Goal: Task Accomplishment & Management: Use online tool/utility

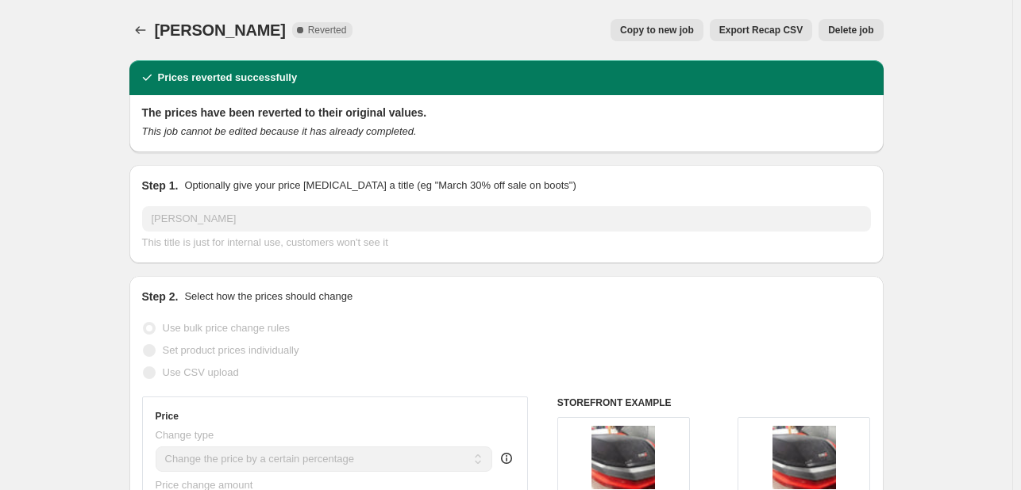
select select "percentage"
select select "vendor"
click at [148, 34] on icon "Price change jobs" at bounding box center [141, 30] width 16 height 16
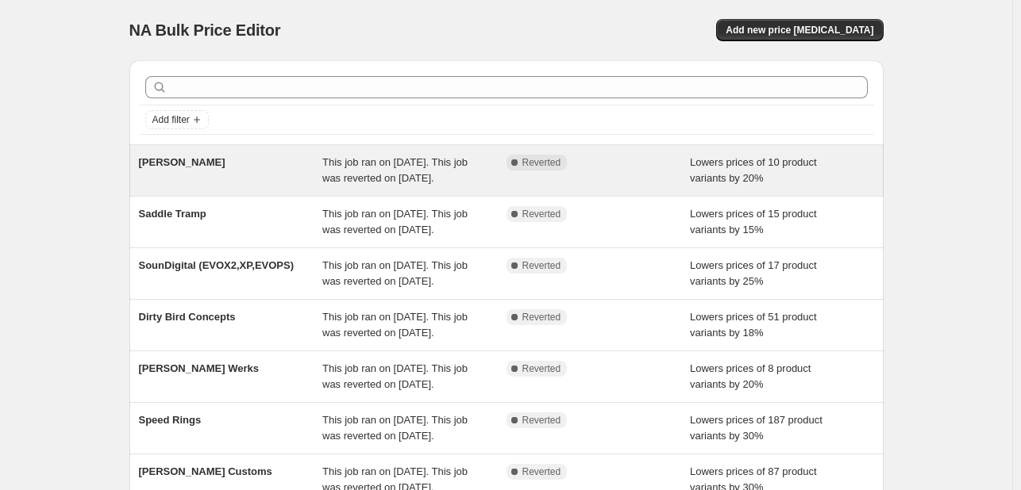
click at [490, 170] on div "This job ran on [DATE]. This job was reverted on [DATE]." at bounding box center [414, 171] width 184 height 32
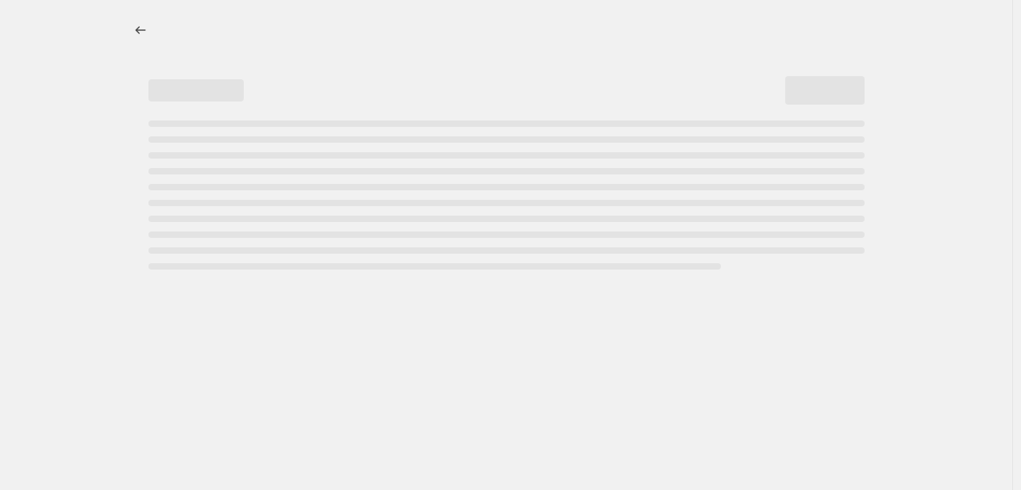
select select "percentage"
select select "vendor"
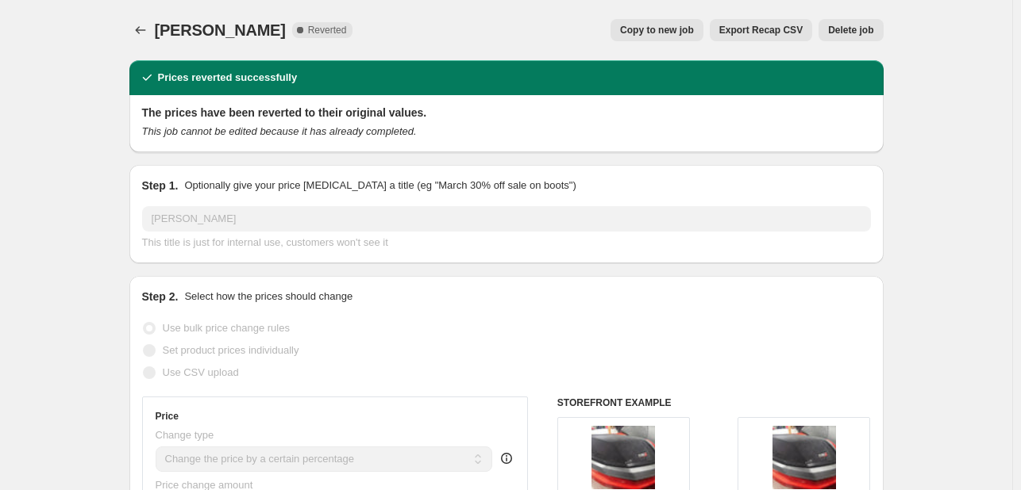
click at [694, 29] on span "Copy to new job" at bounding box center [657, 30] width 74 height 13
select select "percentage"
select select "vendor"
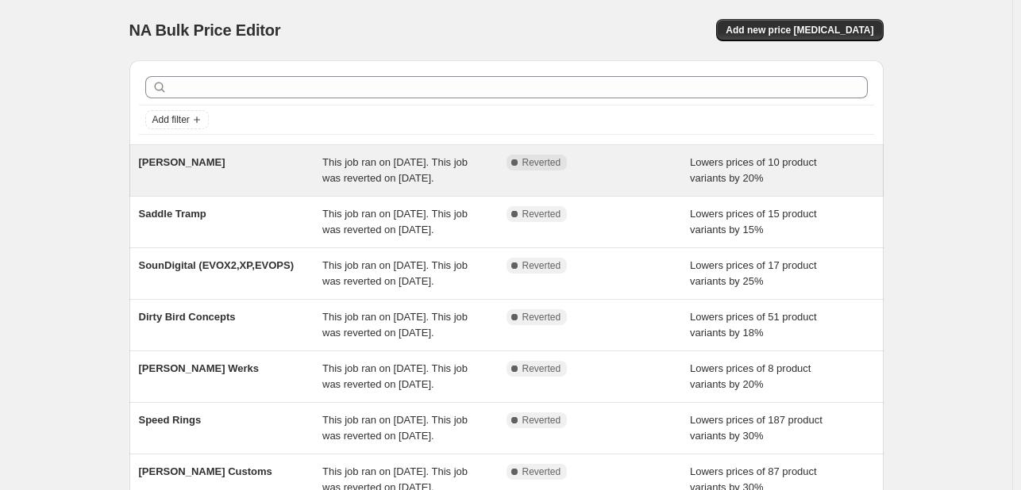
click at [331, 184] on span "This job ran on [DATE]. This job was reverted on [DATE]." at bounding box center [394, 170] width 145 height 28
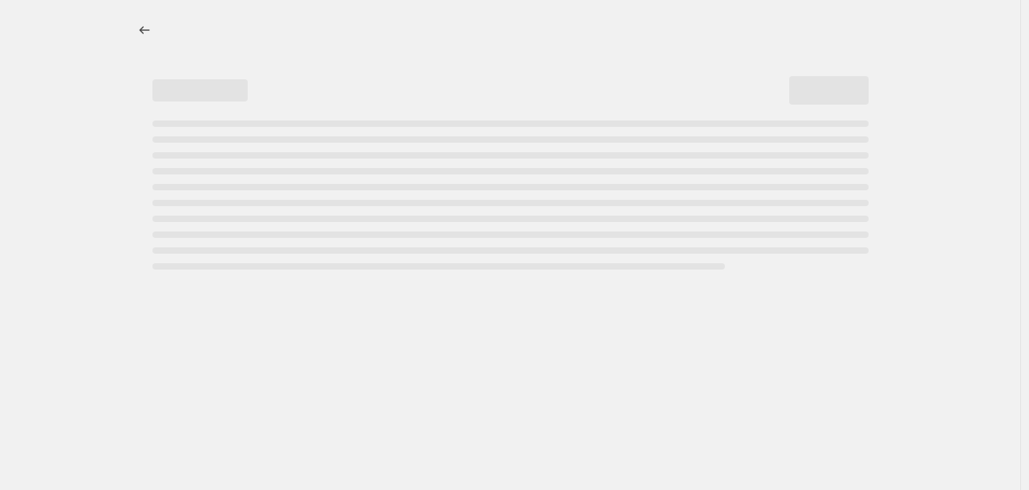
select select "percentage"
select select "vendor"
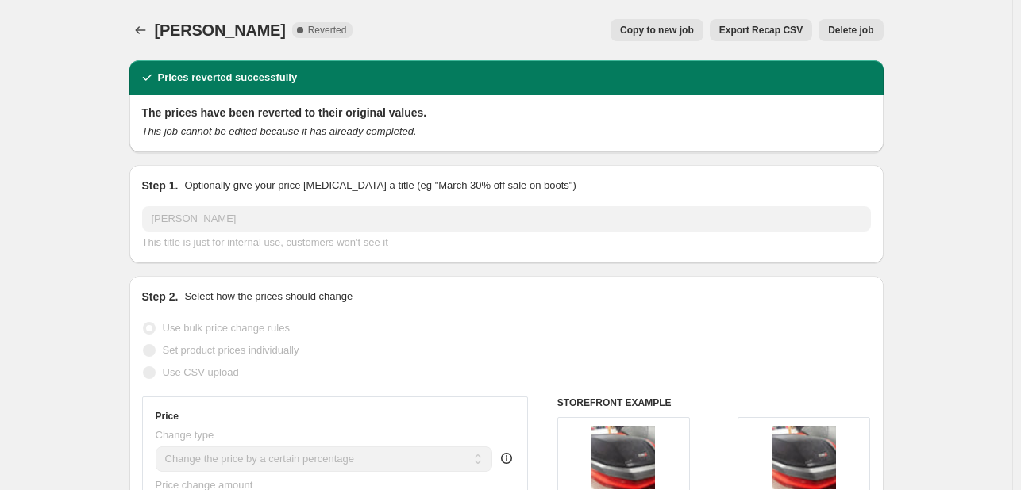
click at [835, 36] on span "Delete job" at bounding box center [850, 30] width 45 height 13
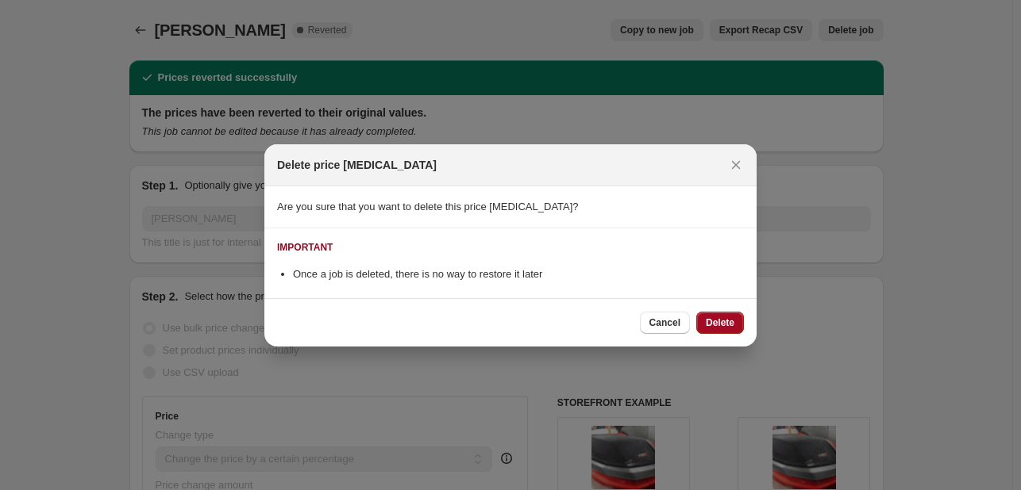
click at [714, 320] on span "Delete" at bounding box center [720, 323] width 29 height 13
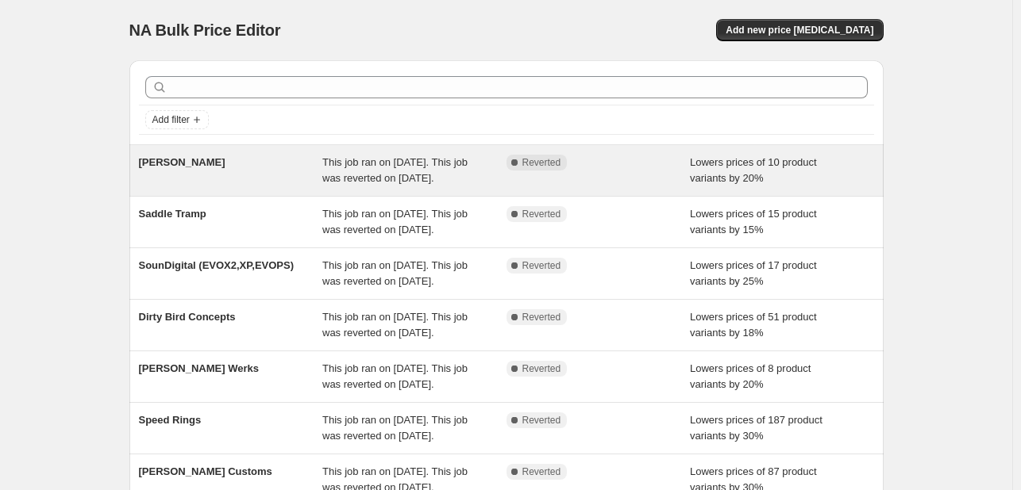
click at [358, 184] on span "This job ran on [DATE]. This job was reverted on [DATE]." at bounding box center [394, 170] width 145 height 28
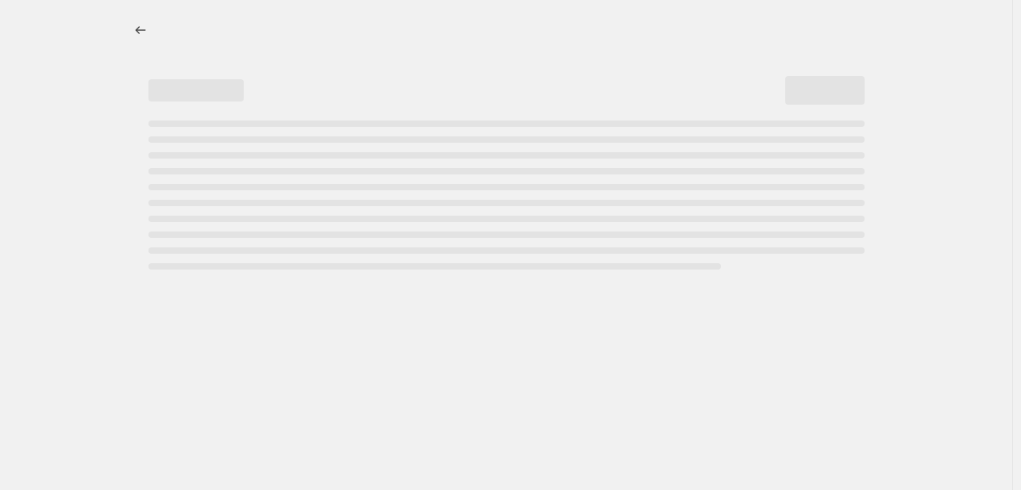
select select "percentage"
select select "vendor"
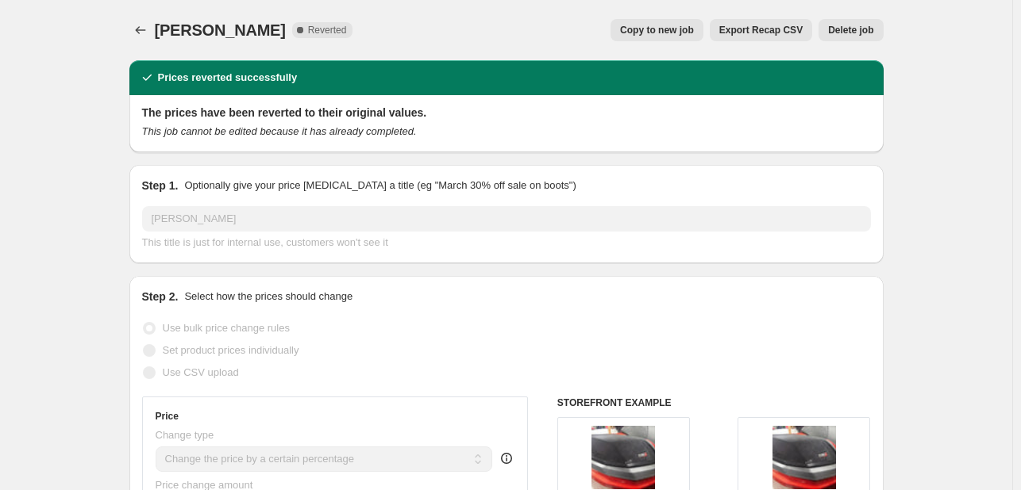
click at [676, 24] on span "Copy to new job" at bounding box center [657, 30] width 74 height 13
select select "percentage"
select select "vendor"
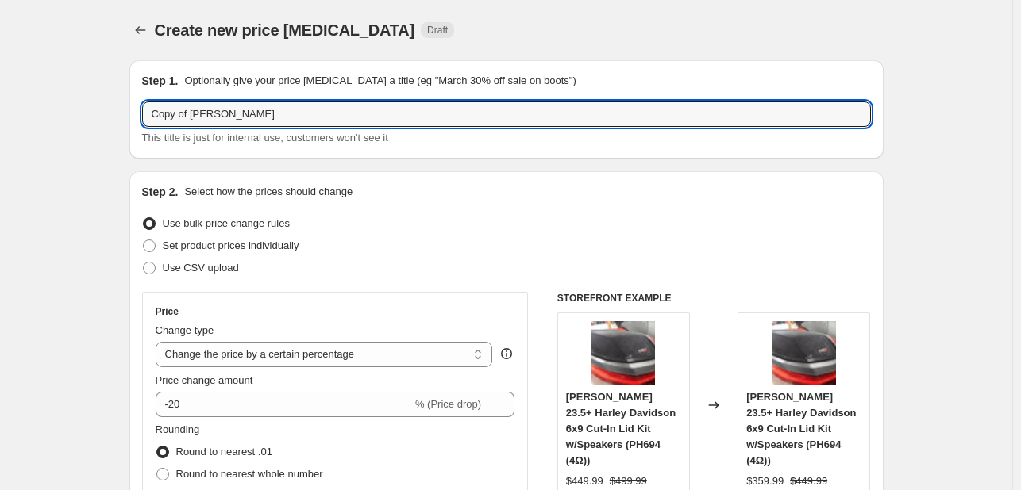
drag, startPoint x: 194, startPoint y: 108, endPoint x: 65, endPoint y: 103, distance: 129.5
type input "[PERSON_NAME]"
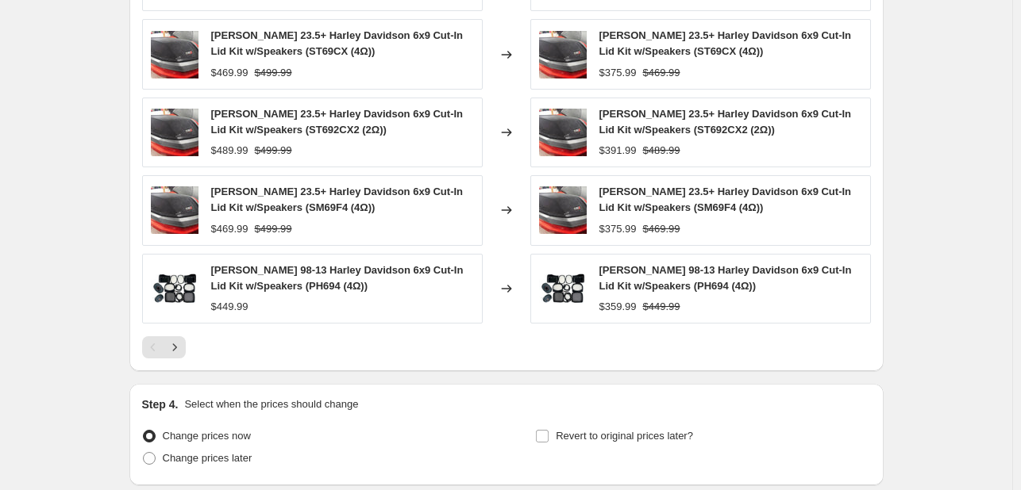
scroll to position [1298, 0]
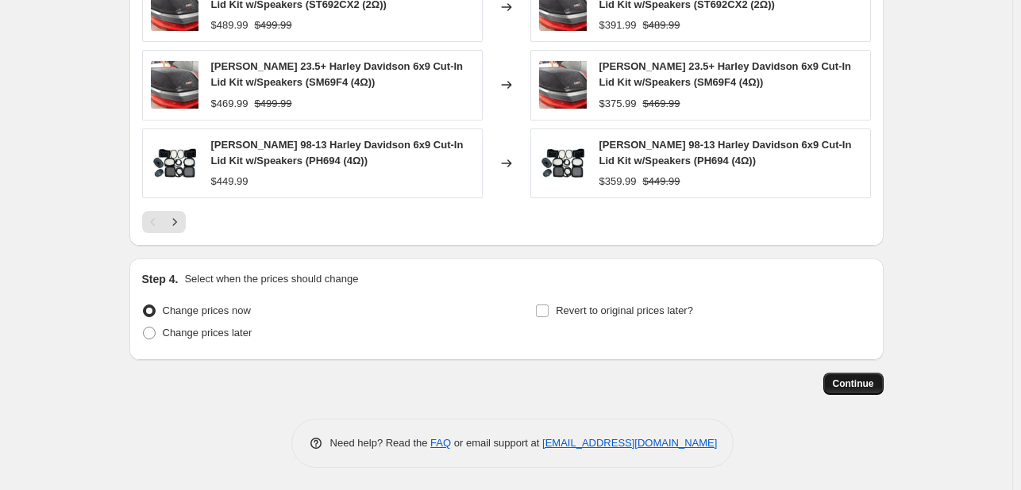
click at [864, 385] on span "Continue" at bounding box center [853, 384] width 41 height 13
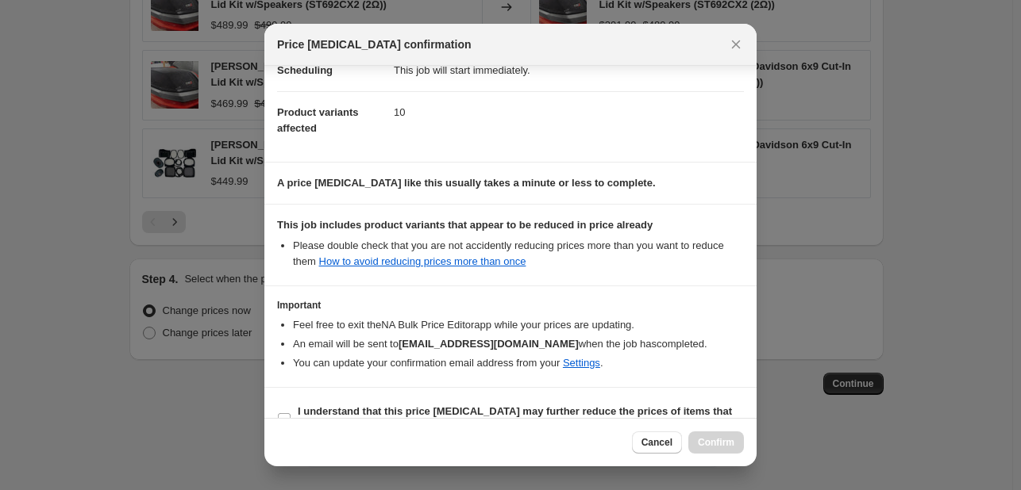
scroll to position [176, 0]
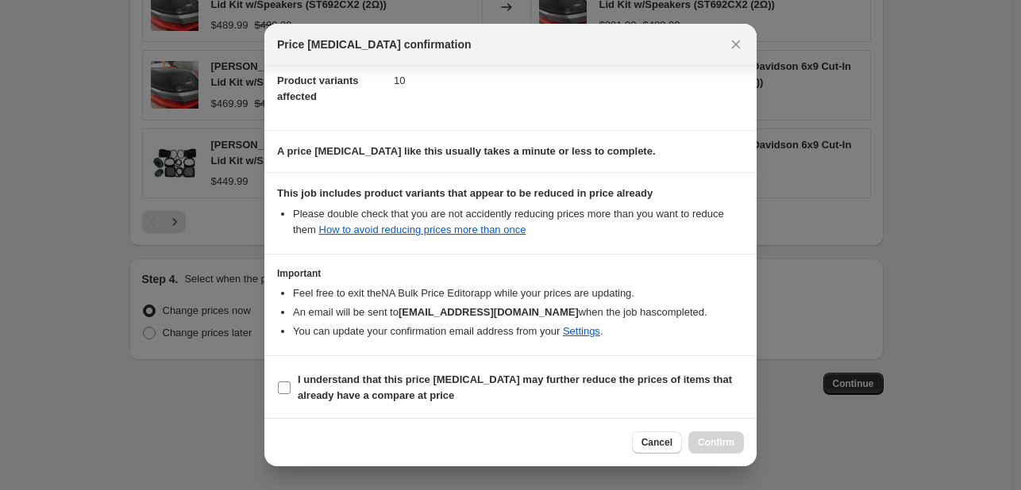
click at [549, 385] on b "I understand that this price [MEDICAL_DATA] may further reduce the prices of it…" at bounding box center [515, 388] width 434 height 28
click at [290, 385] on input "I understand that this price [MEDICAL_DATA] may further reduce the prices of it…" at bounding box center [284, 388] width 13 height 13
checkbox input "true"
click at [730, 440] on span "Confirm" at bounding box center [716, 443] width 37 height 13
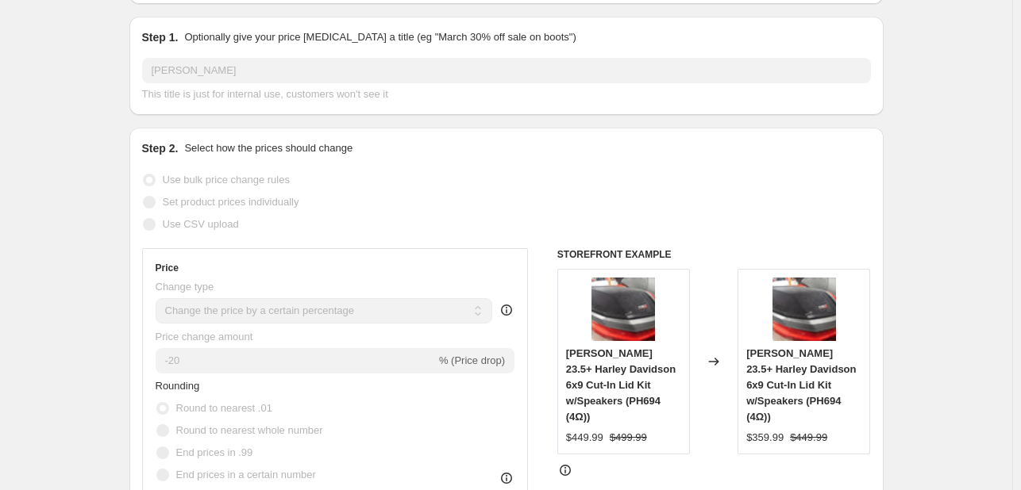
scroll to position [117, 0]
drag, startPoint x: 667, startPoint y: 256, endPoint x: 597, endPoint y: 239, distance: 71.8
click at [597, 239] on div "Step 2. Select how the prices should change Use bulk price change rules Set pro…" at bounding box center [506, 406] width 729 height 532
click at [565, 252] on h6 "STOREFRONT EXAMPLE" at bounding box center [713, 254] width 313 height 13
drag, startPoint x: 562, startPoint y: 249, endPoint x: 673, endPoint y: 236, distance: 111.9
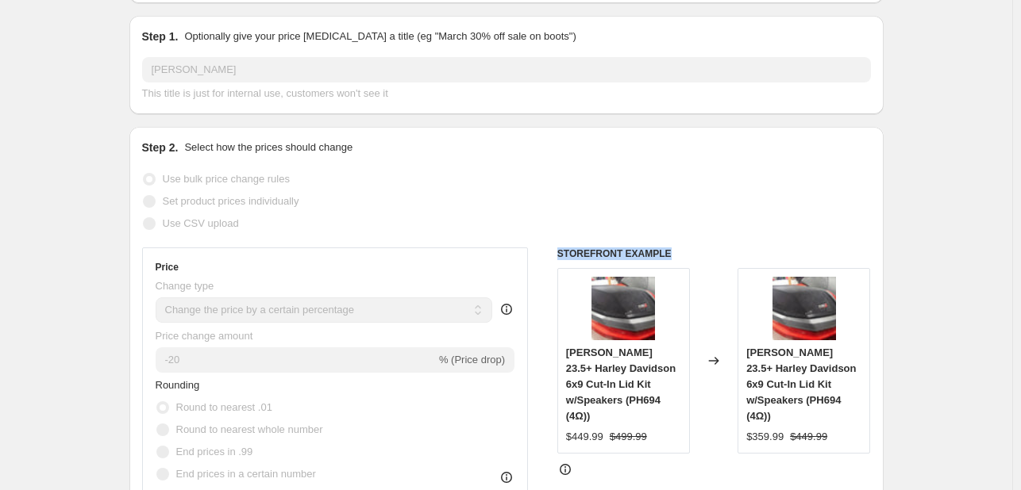
click at [673, 236] on div "Step 2. Select how the prices should change Use bulk price change rules Set pro…" at bounding box center [506, 406] width 729 height 532
drag, startPoint x: 667, startPoint y: 252, endPoint x: 551, endPoint y: 249, distance: 115.9
click at [551, 249] on div "Price Change type Change the price to a certain amount Change the price by a ce…" at bounding box center [506, 442] width 729 height 389
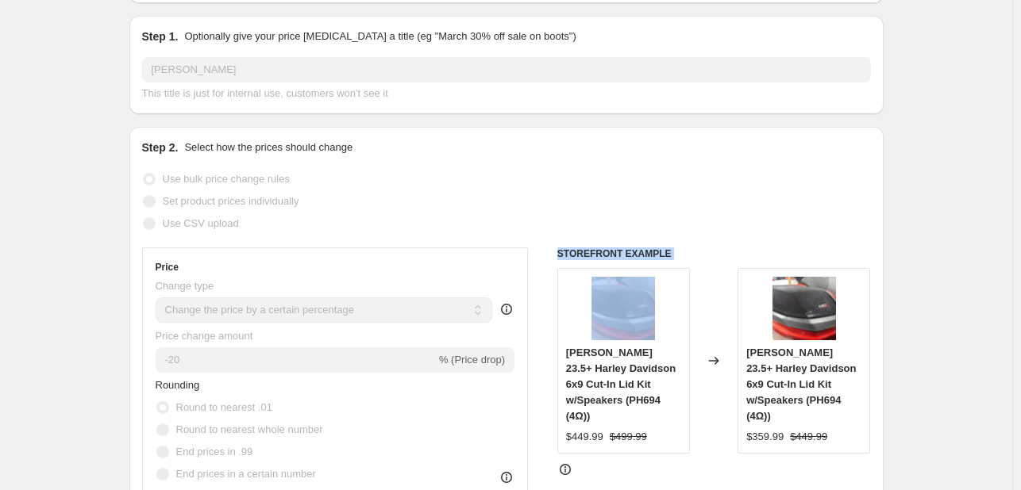
drag, startPoint x: 556, startPoint y: 249, endPoint x: 665, endPoint y: 264, distance: 110.6
click at [665, 264] on div "Price Change type Change the price to a certain amount Change the price by a ce…" at bounding box center [506, 442] width 729 height 389
click at [665, 264] on div "STOREFRONT EXAMPLE [PERSON_NAME] 23.5+ Harley Davidson 6x9 Cut-In Lid Kit w/Spe…" at bounding box center [713, 442] width 313 height 389
drag, startPoint x: 665, startPoint y: 264, endPoint x: 560, endPoint y: 248, distance: 106.1
click at [560, 248] on div "STOREFRONT EXAMPLE [PERSON_NAME] 23.5+ Harley Davidson 6x9 Cut-In Lid Kit w/Spe…" at bounding box center [713, 442] width 313 height 389
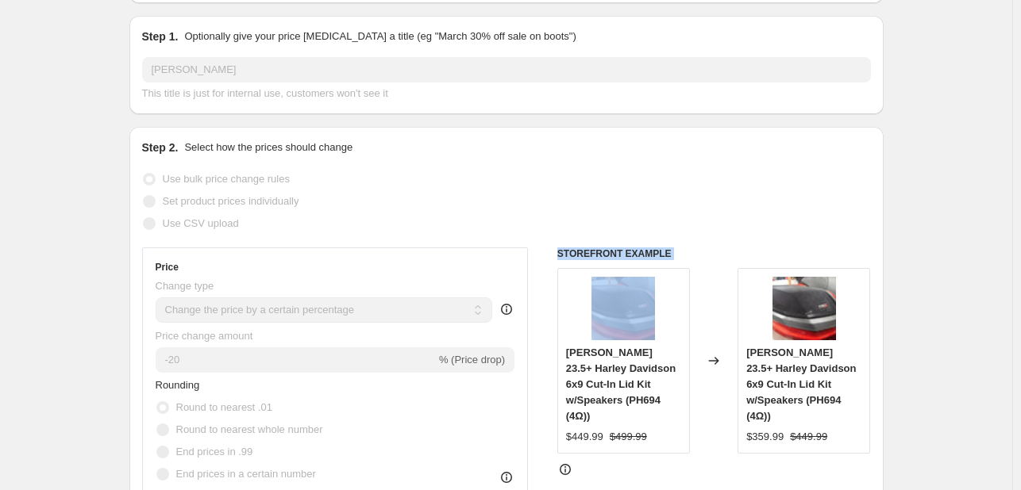
click at [560, 248] on h6 "STOREFRONT EXAMPLE" at bounding box center [713, 254] width 313 height 13
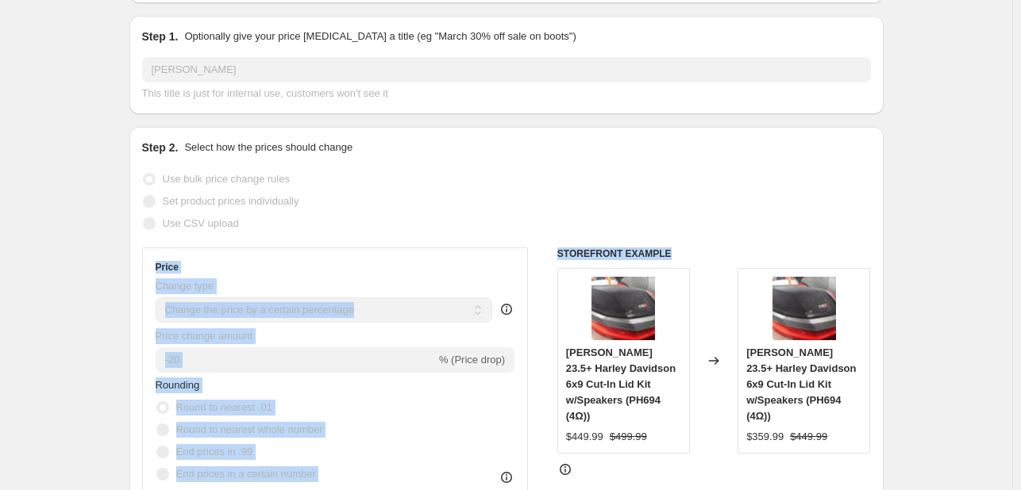
drag, startPoint x: 672, startPoint y: 258, endPoint x: 548, endPoint y: 229, distance: 127.2
click at [548, 229] on div "Step 2. Select how the prices should change Use bulk price change rules Set pro…" at bounding box center [506, 406] width 729 height 532
click at [548, 229] on div "Use CSV upload" at bounding box center [506, 224] width 729 height 22
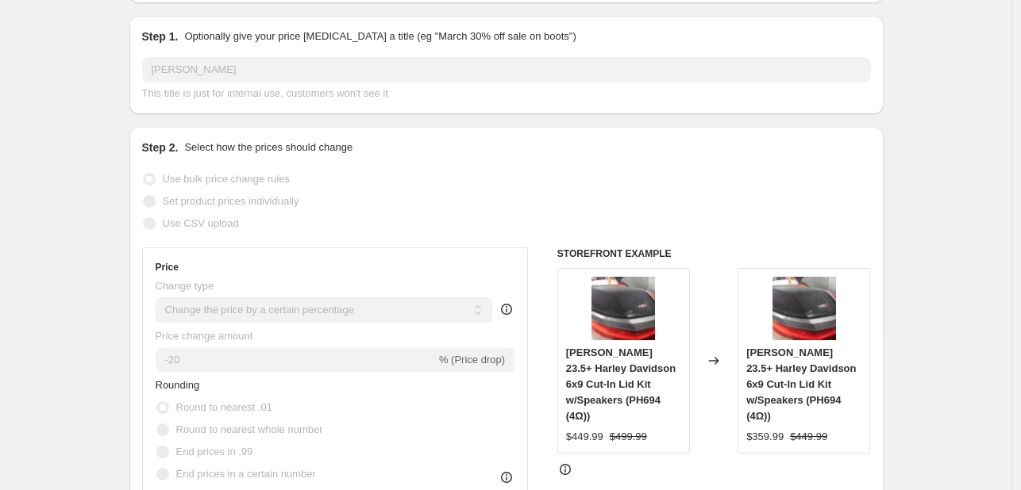
scroll to position [0, 0]
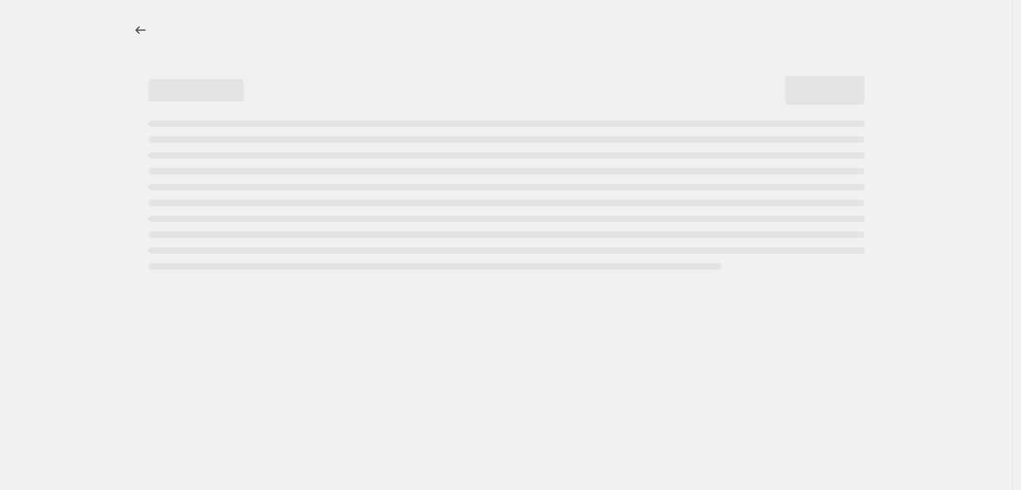
select select "percentage"
select select "vendor"
